Goal: Use online tool/utility: Utilize a website feature to perform a specific function

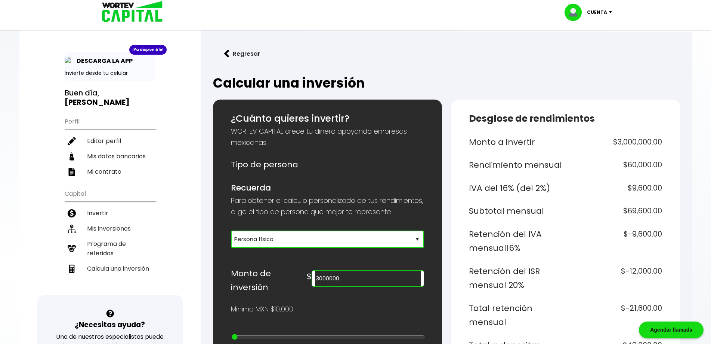
select select "1"
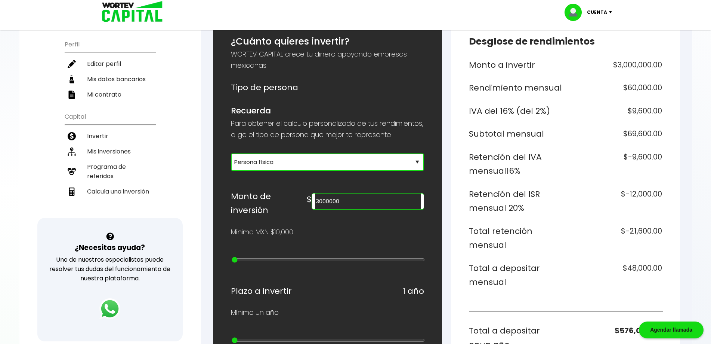
scroll to position [75, 0]
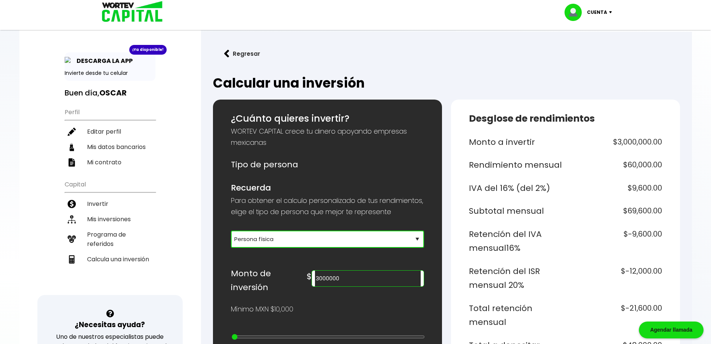
select select "1"
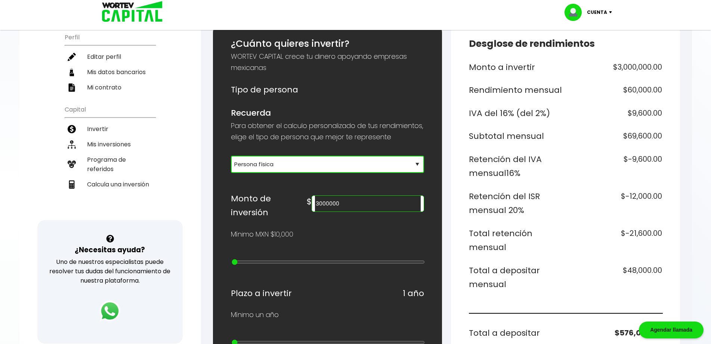
click at [410, 211] on input "3000000" at bounding box center [367, 203] width 105 height 16
type input "10000000"
